Goal: Task Accomplishment & Management: Use online tool/utility

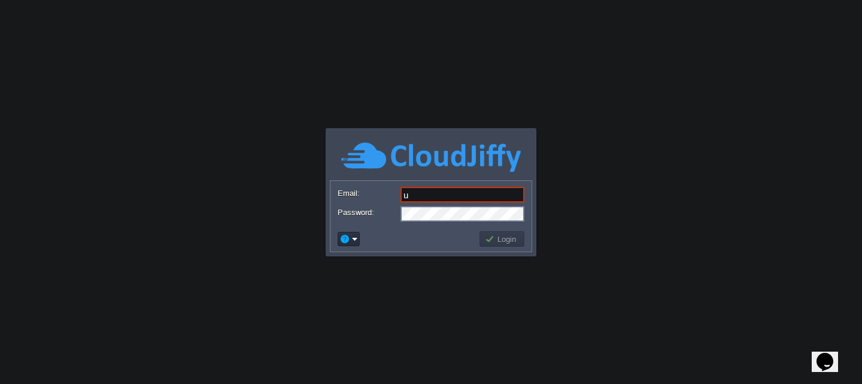
type input "[EMAIL_ADDRESS][DOMAIN_NAME]"
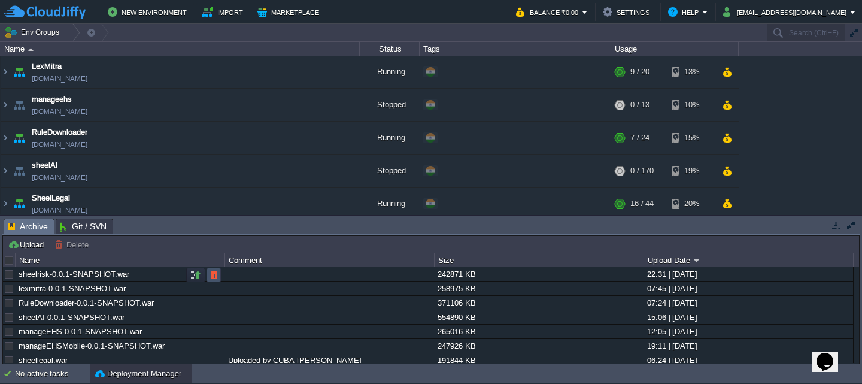
click at [209, 278] on button "button" at bounding box center [213, 274] width 11 height 11
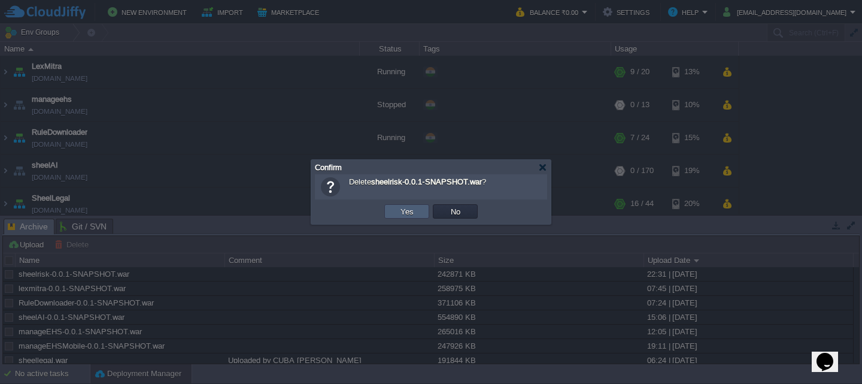
click at [390, 214] on td "Yes" at bounding box center [406, 211] width 45 height 14
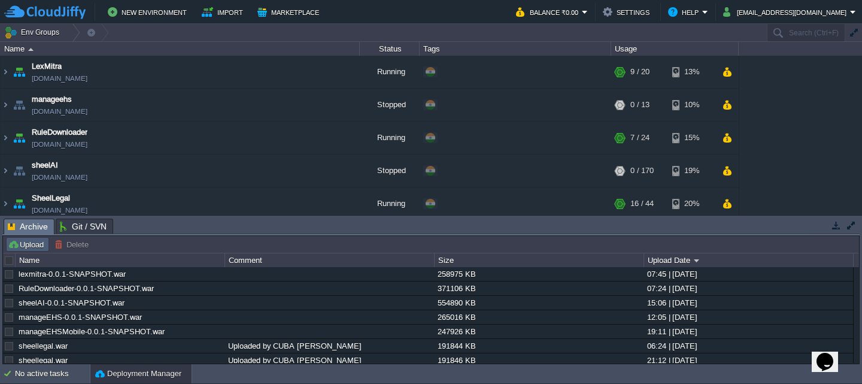
click at [17, 250] on button "Upload" at bounding box center [27, 244] width 39 height 11
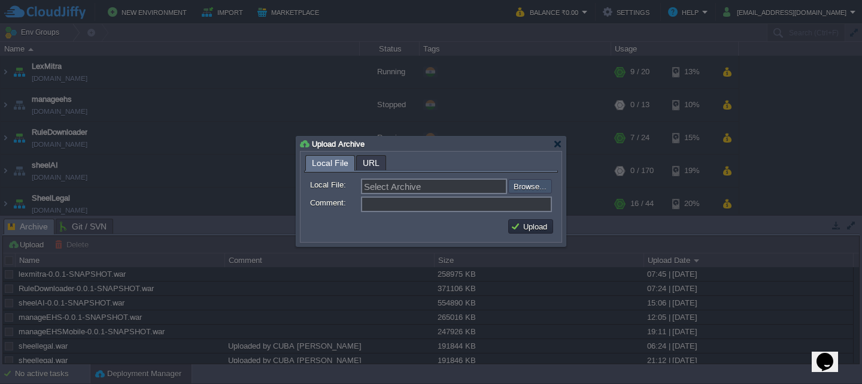
click at [521, 191] on input "file" at bounding box center [475, 186] width 151 height 14
type input "C:\fakepath\sheelrisk-0.0.1-SNAPSHOT.war"
type input "sheelrisk-0.0.1-SNAPSHOT.war"
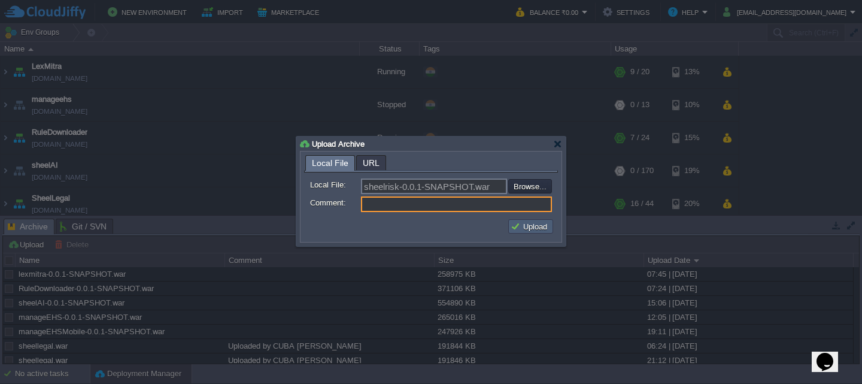
click at [518, 233] on td "Upload" at bounding box center [530, 226] width 45 height 14
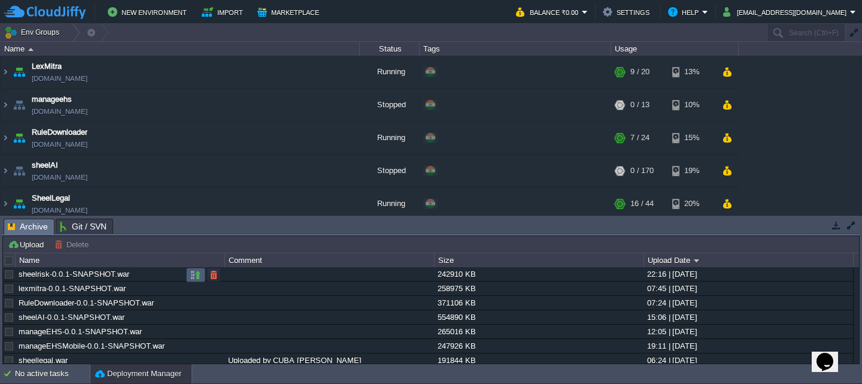
click at [199, 270] on button "button" at bounding box center [195, 274] width 11 height 11
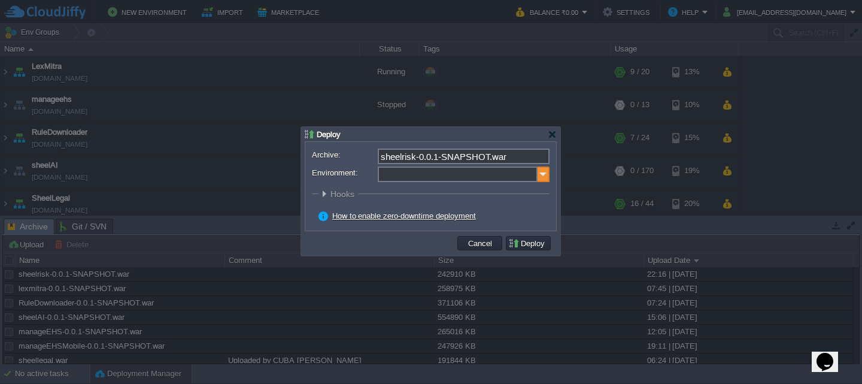
click at [537, 169] on img at bounding box center [543, 174] width 12 height 16
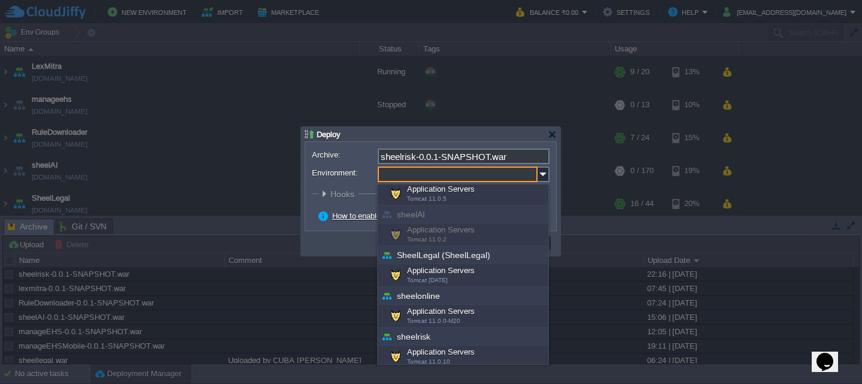
scroll to position [105, 0]
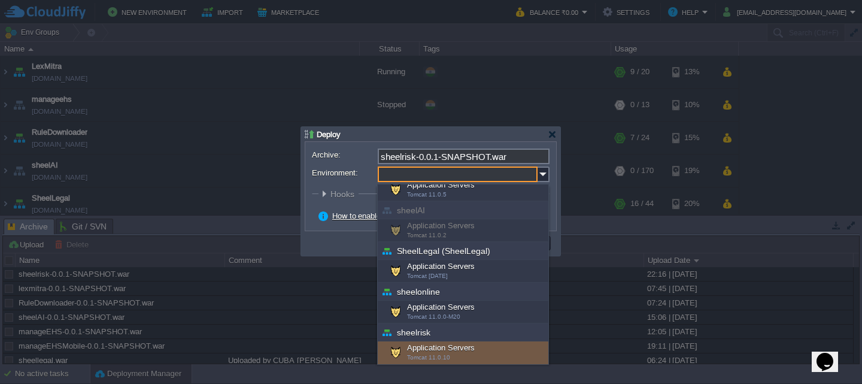
click at [469, 343] on div "Application Servers Tomcat 11.0.10" at bounding box center [463, 352] width 171 height 23
type input "Application Servers (sheelrisk)"
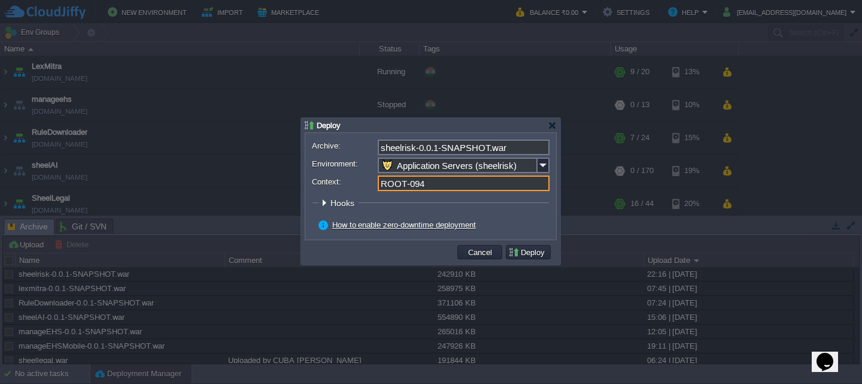
click at [446, 184] on input "ROOT-094" at bounding box center [464, 183] width 172 height 16
type input "ROOT"
click button "Pre" at bounding box center [0, 0] width 0 height 0
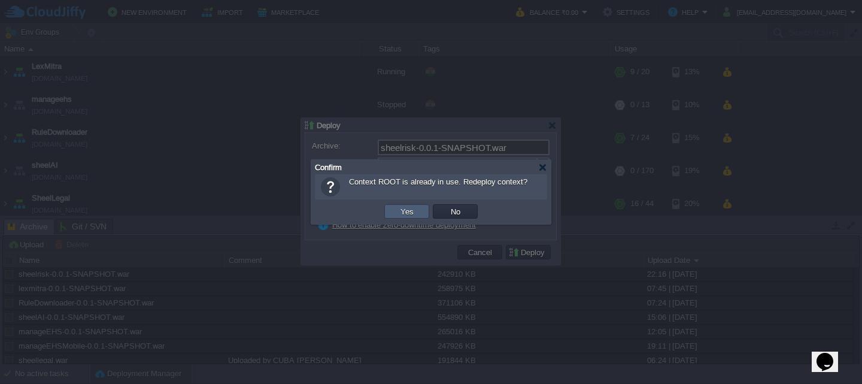
type input "ROOT"
click at [408, 211] on button "Yes" at bounding box center [407, 211] width 20 height 11
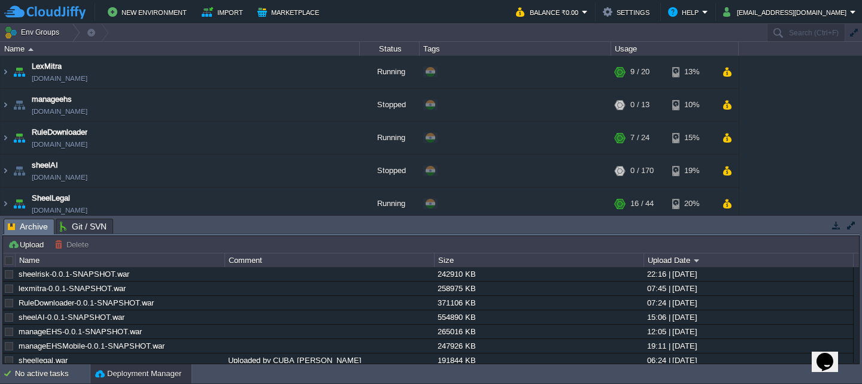
scroll to position [215, 0]
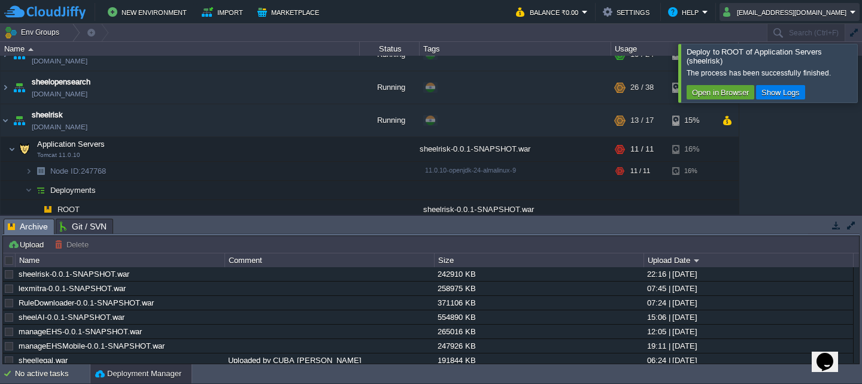
click at [828, 5] on button "[EMAIL_ADDRESS][DOMAIN_NAME]" at bounding box center [786, 12] width 127 height 14
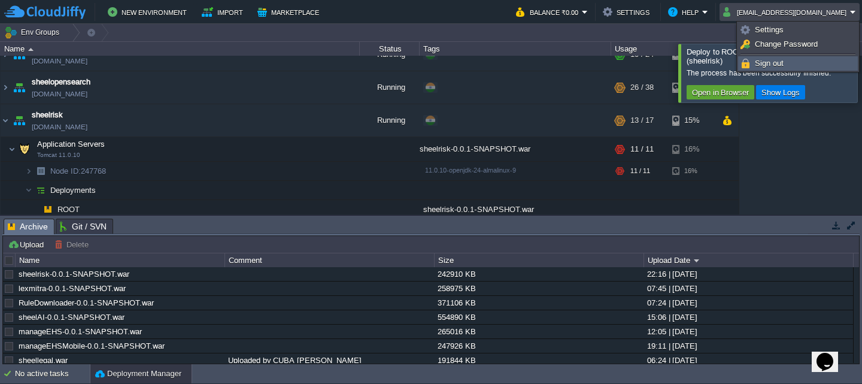
click at [771, 64] on span "Sign out" at bounding box center [769, 63] width 29 height 9
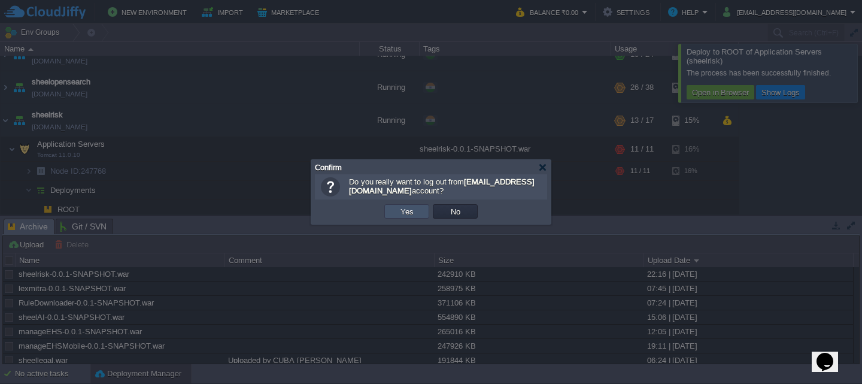
click at [403, 214] on button "Yes" at bounding box center [407, 211] width 20 height 11
